Goal: Task Accomplishment & Management: Use online tool/utility

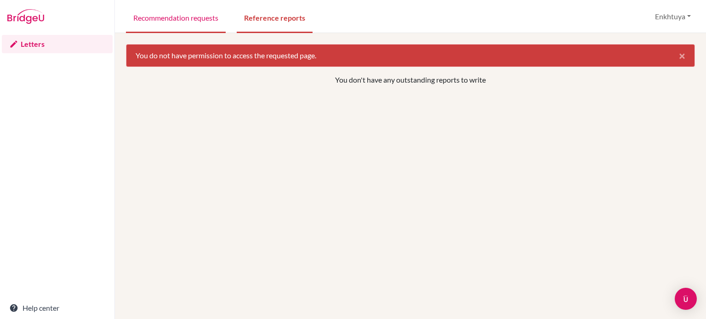
click at [167, 14] on link "Recommendation requests" at bounding box center [176, 17] width 100 height 32
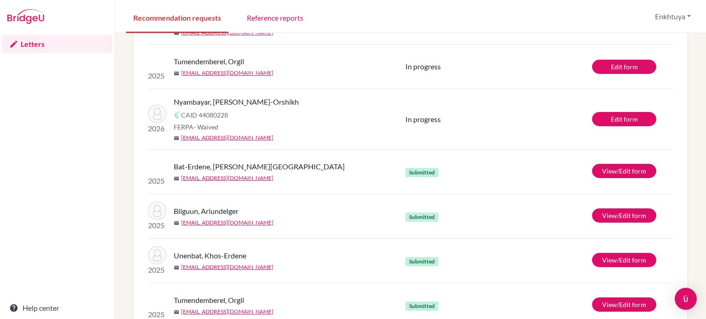
scroll to position [327, 0]
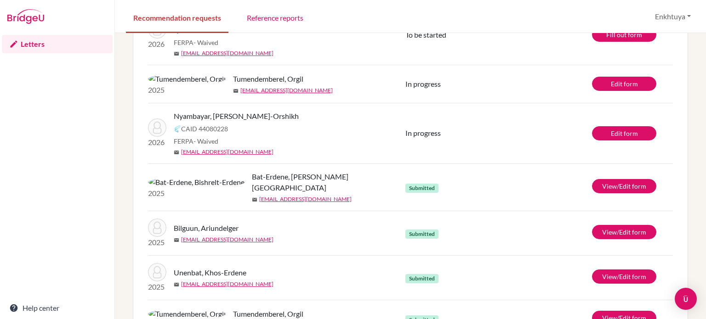
click at [425, 137] on span "In progress" at bounding box center [422, 133] width 35 height 9
click at [213, 122] on span "Nyambayar, Sain-Orshikh" at bounding box center [236, 116] width 125 height 11
click at [627, 141] on link "Edit form" at bounding box center [624, 133] width 64 height 14
